Goal: Complete application form

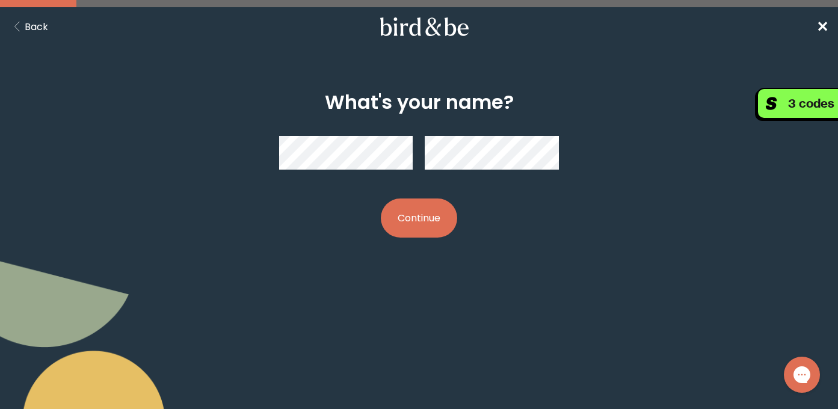
click at [432, 216] on button "Continue" at bounding box center [419, 218] width 76 height 39
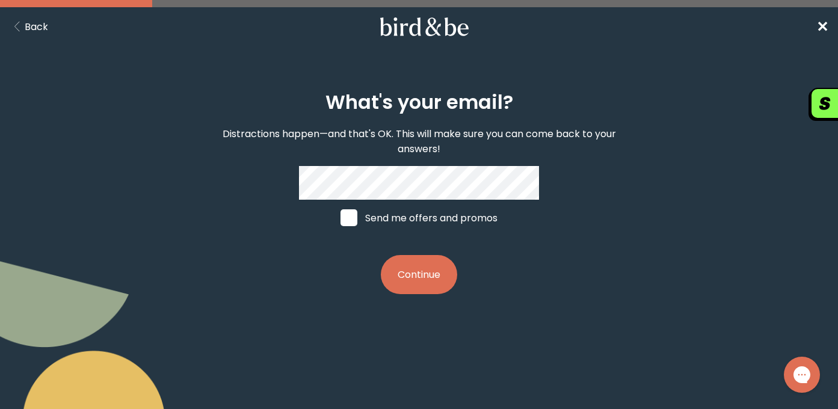
click at [359, 211] on label "Send me offers and promos" at bounding box center [419, 218] width 180 height 36
click at [341, 218] on input "Send me offers and promos" at bounding box center [340, 218] width 1 height 1
checkbox input "true"
click at [424, 279] on button "Continue" at bounding box center [419, 274] width 76 height 39
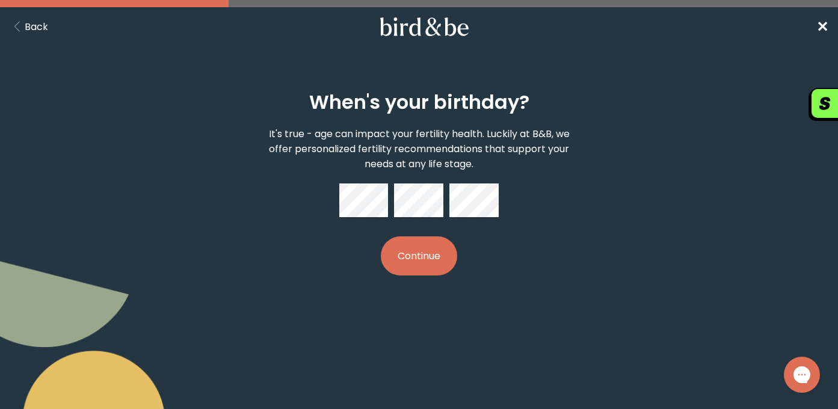
click at [381, 237] on button "Continue" at bounding box center [419, 256] width 76 height 39
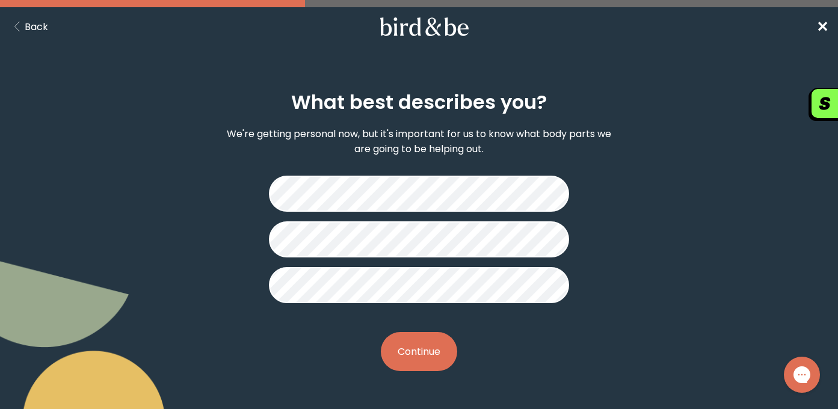
click at [426, 345] on button "Continue" at bounding box center [419, 351] width 76 height 39
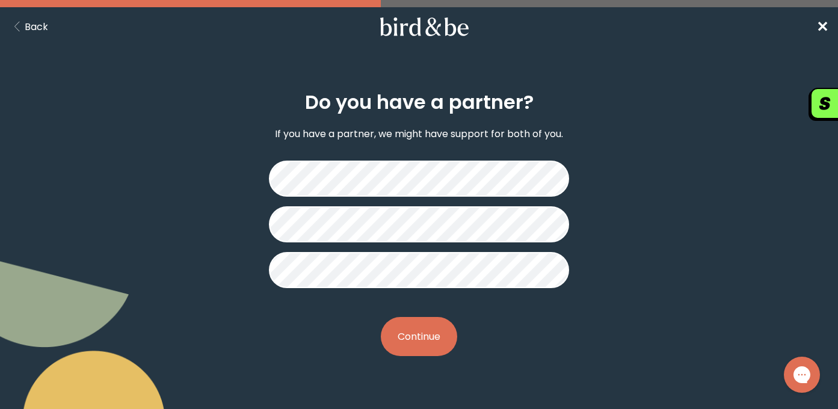
click at [435, 337] on button "Continue" at bounding box center [419, 336] width 76 height 39
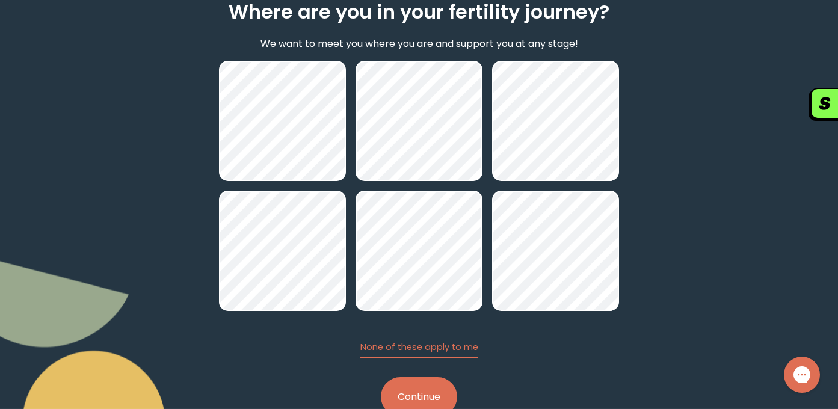
scroll to position [97, 0]
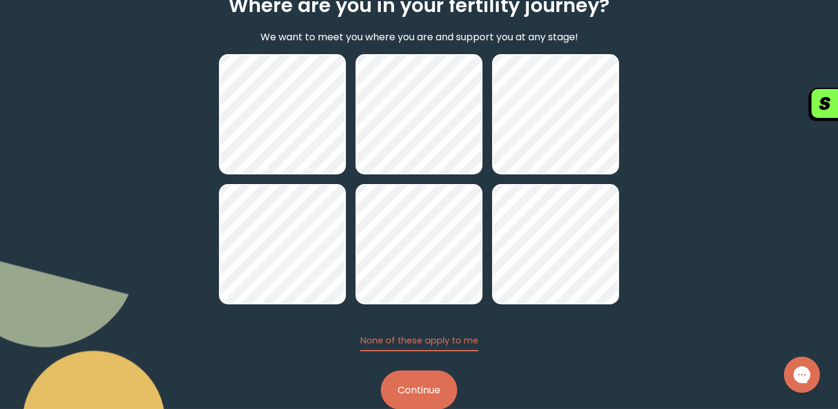
click at [426, 394] on button "Continue" at bounding box center [419, 390] width 76 height 39
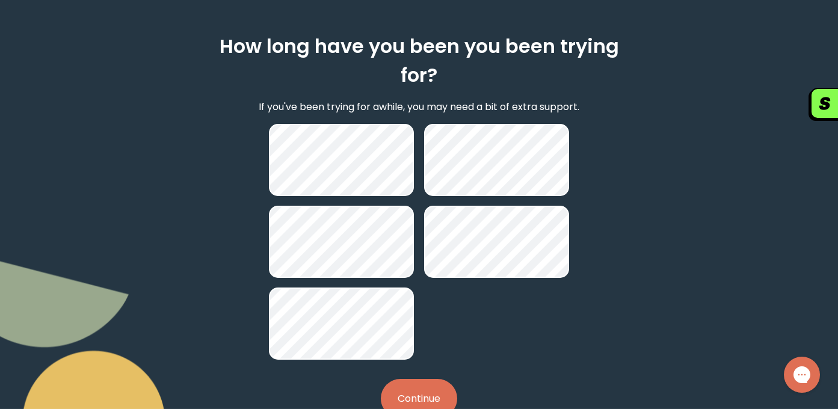
scroll to position [92, 0]
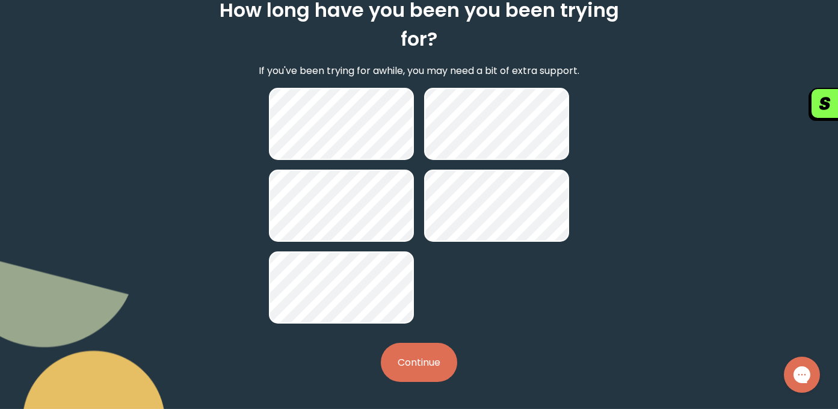
click at [419, 354] on button "Continue" at bounding box center [419, 362] width 76 height 39
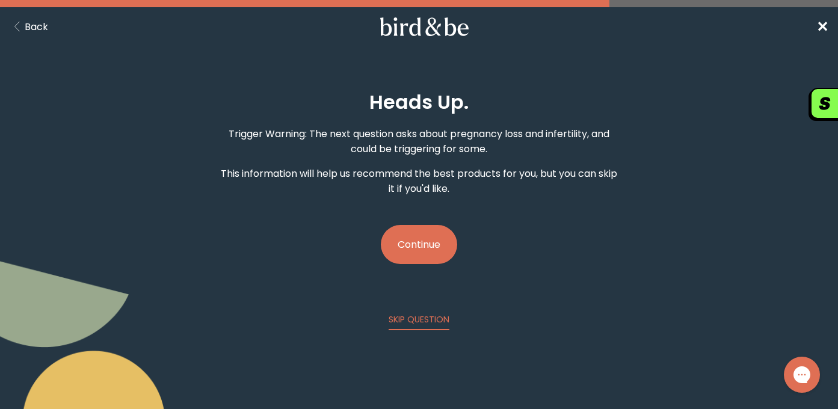
click at [426, 249] on button "Continue" at bounding box center [419, 244] width 76 height 39
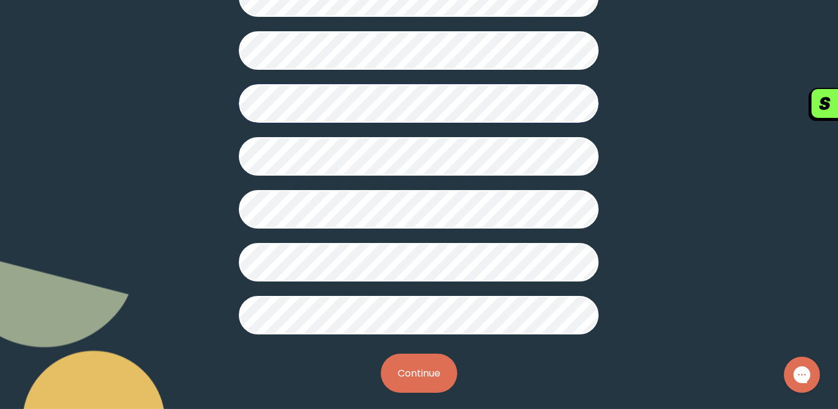
scroll to position [347, 0]
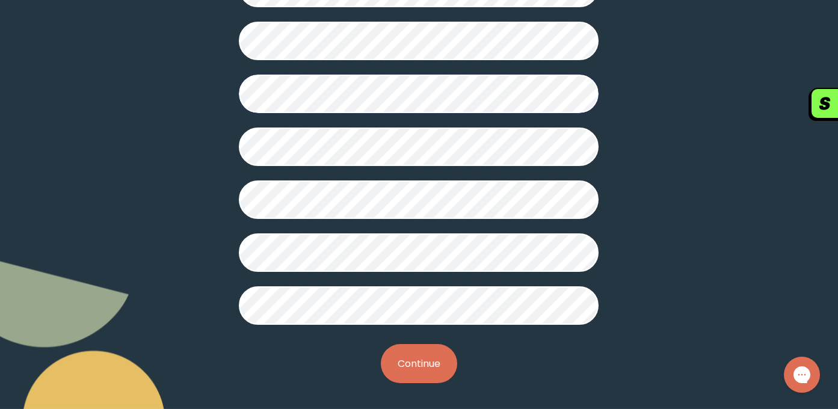
click at [414, 354] on button "Continue" at bounding box center [419, 363] width 76 height 39
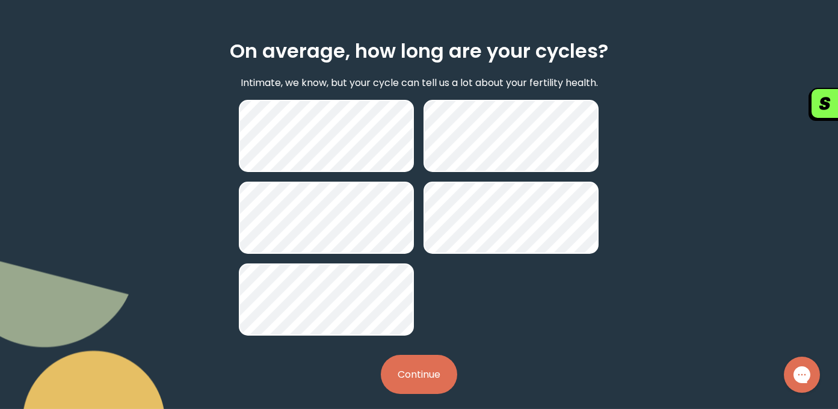
scroll to position [64, 0]
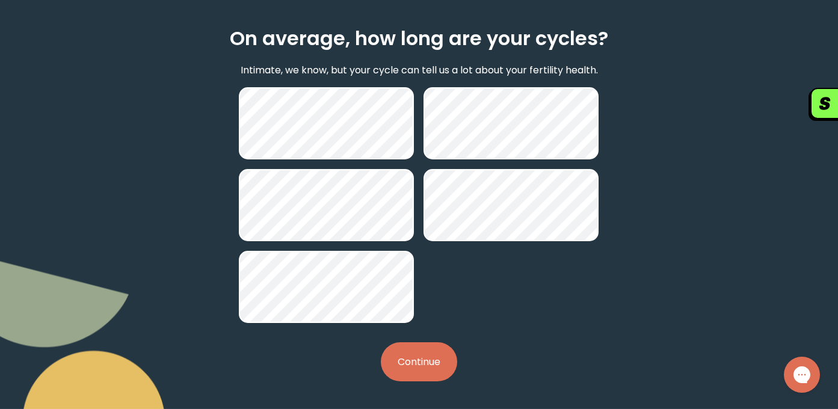
click at [421, 368] on button "Continue" at bounding box center [419, 361] width 76 height 39
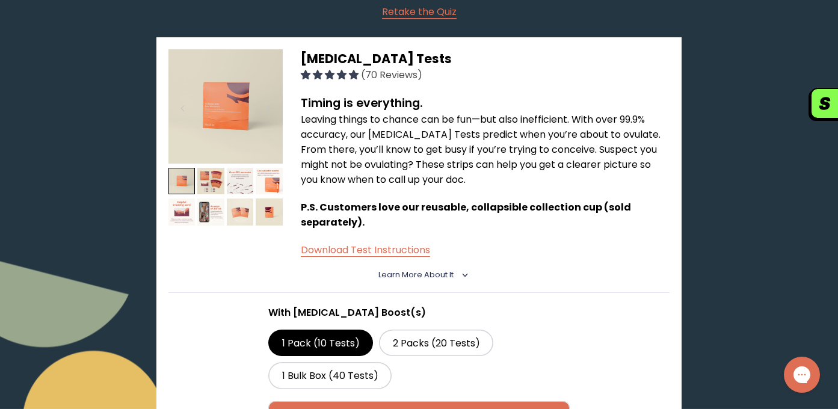
scroll to position [200, 0]
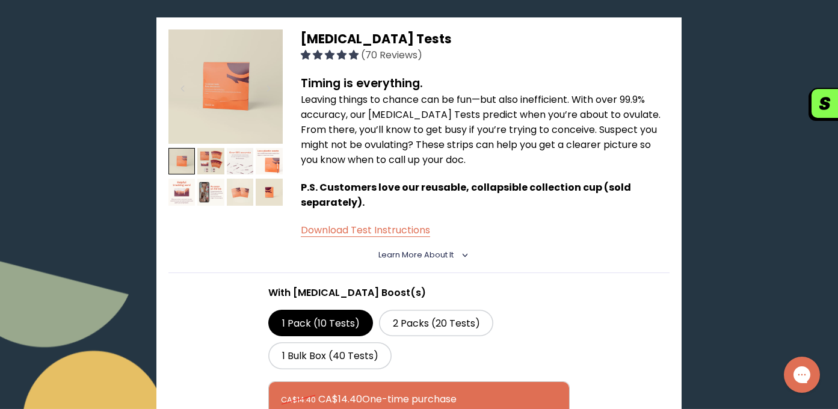
click at [241, 161] on img at bounding box center [240, 161] width 27 height 27
click at [268, 160] on img at bounding box center [269, 161] width 27 height 27
click at [255, 193] on div at bounding box center [226, 179] width 114 height 62
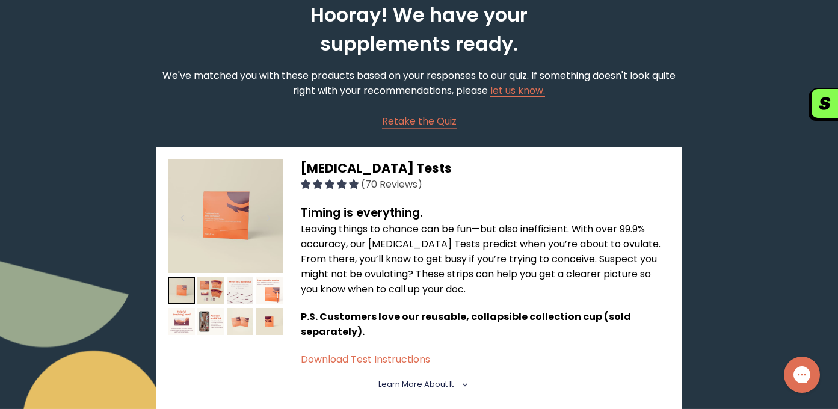
scroll to position [0, 0]
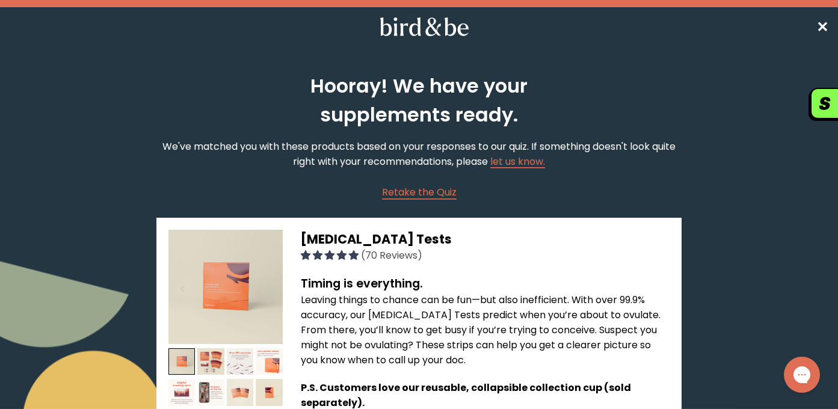
click at [823, 22] on span "✕" at bounding box center [823, 27] width 12 height 20
